Goal: Information Seeking & Learning: Check status

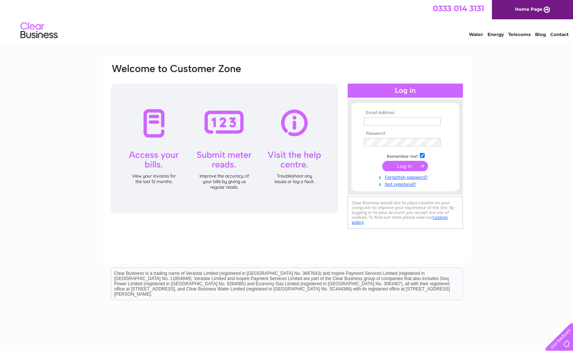
type input "kevinhasnip@hotmail.com"
click at [400, 166] on input "submit" at bounding box center [405, 166] width 46 height 10
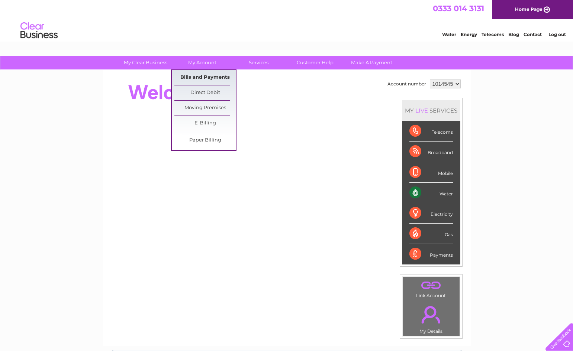
click at [193, 74] on link "Bills and Payments" at bounding box center [204, 77] width 61 height 15
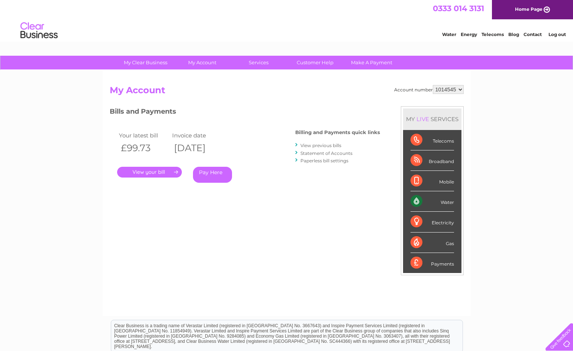
click at [138, 176] on link "." at bounding box center [149, 172] width 65 height 11
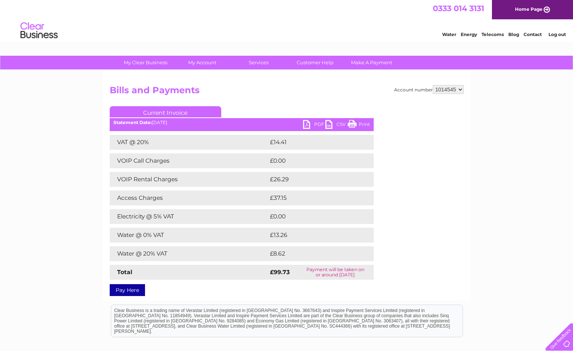
click at [161, 110] on link "Current Invoice" at bounding box center [166, 111] width 112 height 11
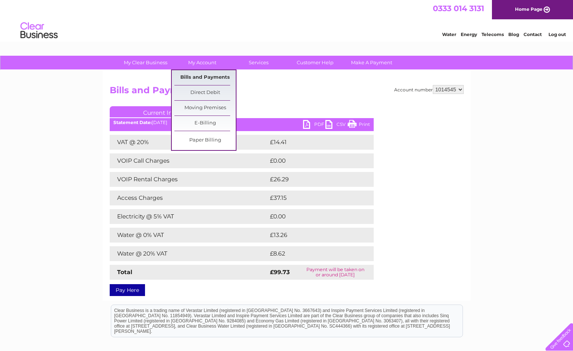
click at [209, 75] on link "Bills and Payments" at bounding box center [204, 77] width 61 height 15
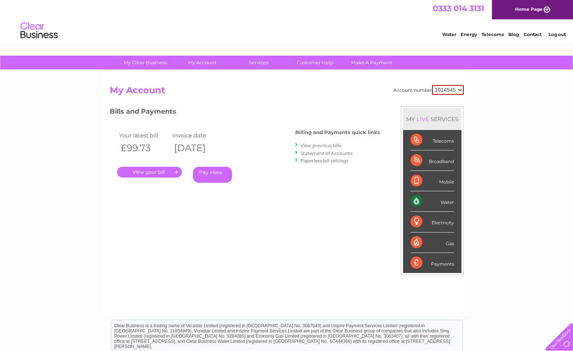
click at [317, 146] on link "View previous bills" at bounding box center [321, 146] width 41 height 6
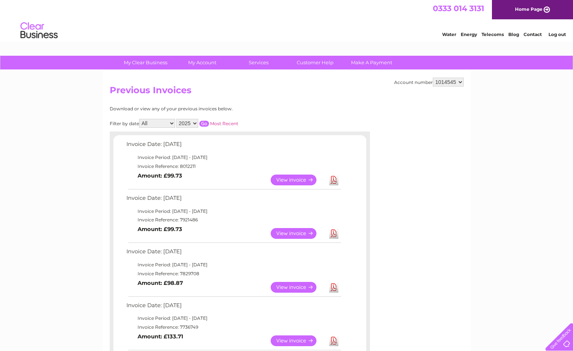
click at [301, 233] on link "View" at bounding box center [298, 233] width 55 height 11
